Goal: Information Seeking & Learning: Learn about a topic

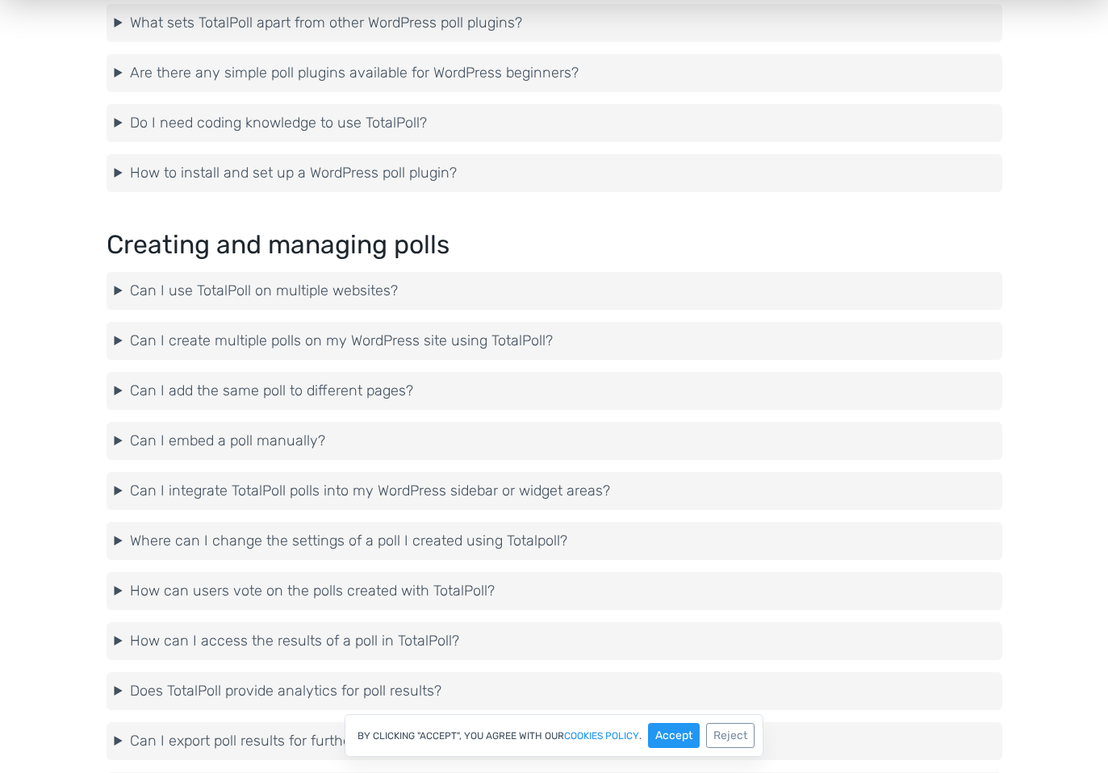
scroll to position [1615, 0]
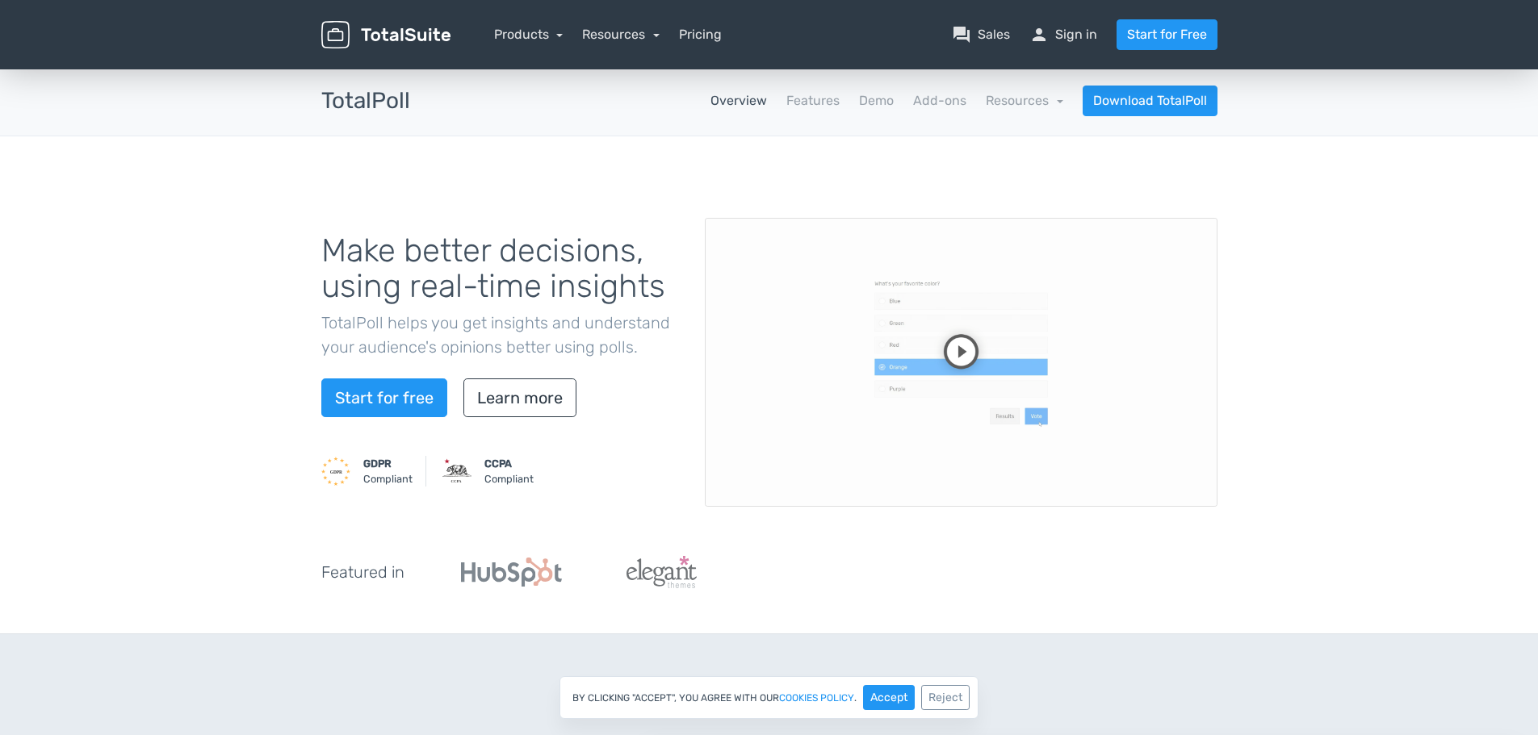
click at [343, 102] on h3 "TotalPoll" at bounding box center [365, 101] width 89 height 25
copy h3 "TotalPoll"
